Goal: Information Seeking & Learning: Learn about a topic

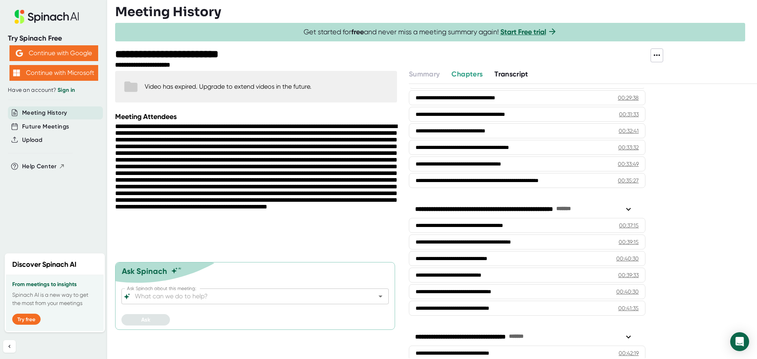
scroll to position [614, 0]
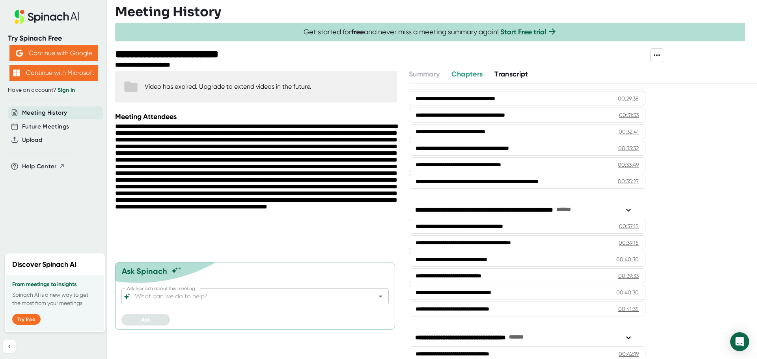
click at [520, 77] on span "Transcript" at bounding box center [511, 74] width 34 height 9
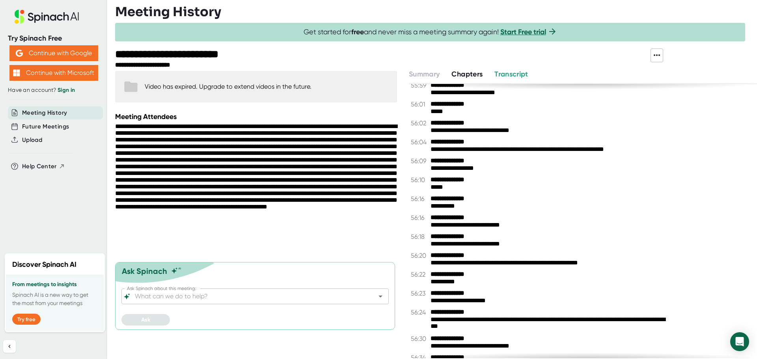
scroll to position [16360, 0]
